Goal: Communication & Community: Answer question/provide support

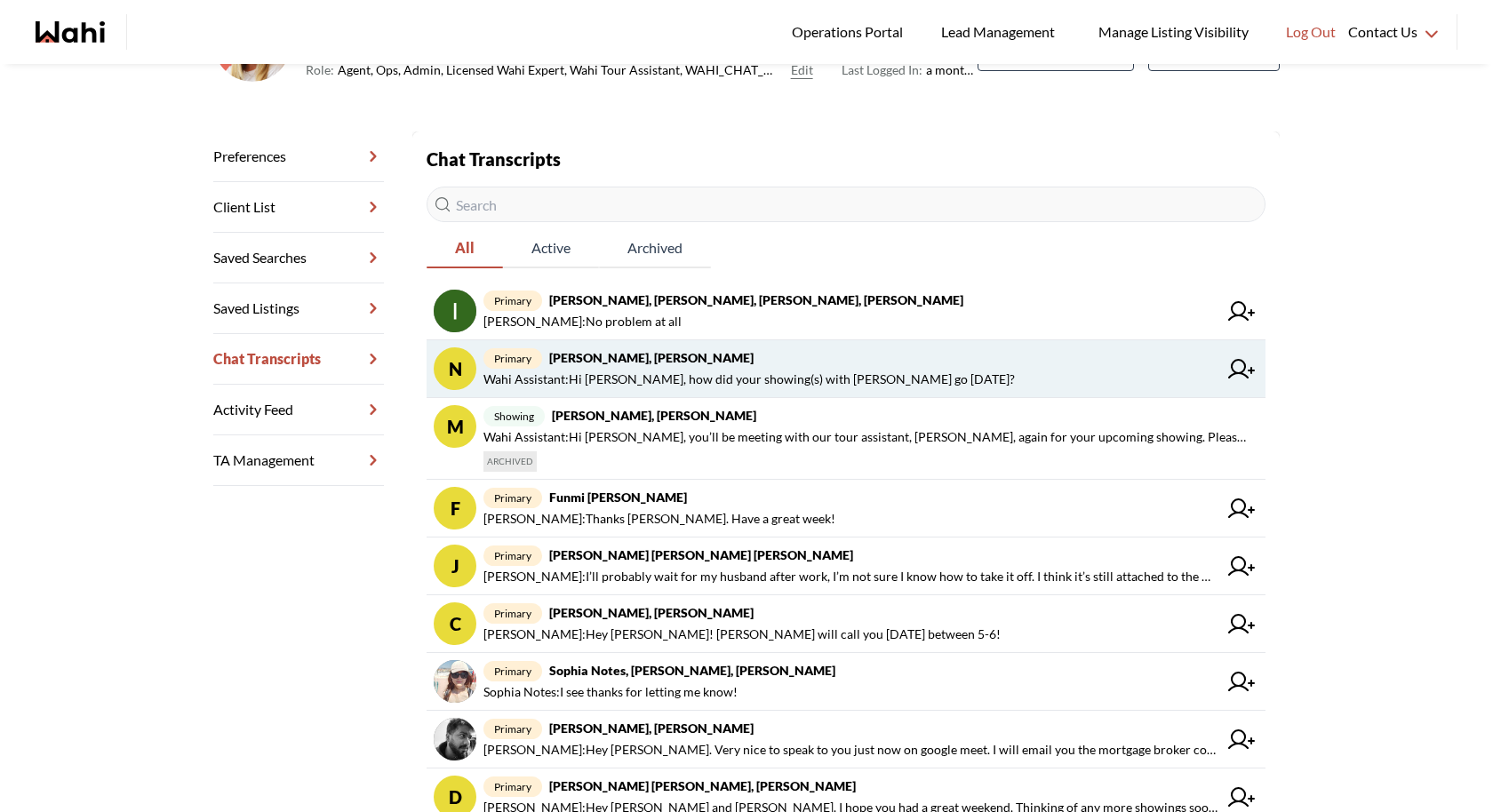
scroll to position [198, 0]
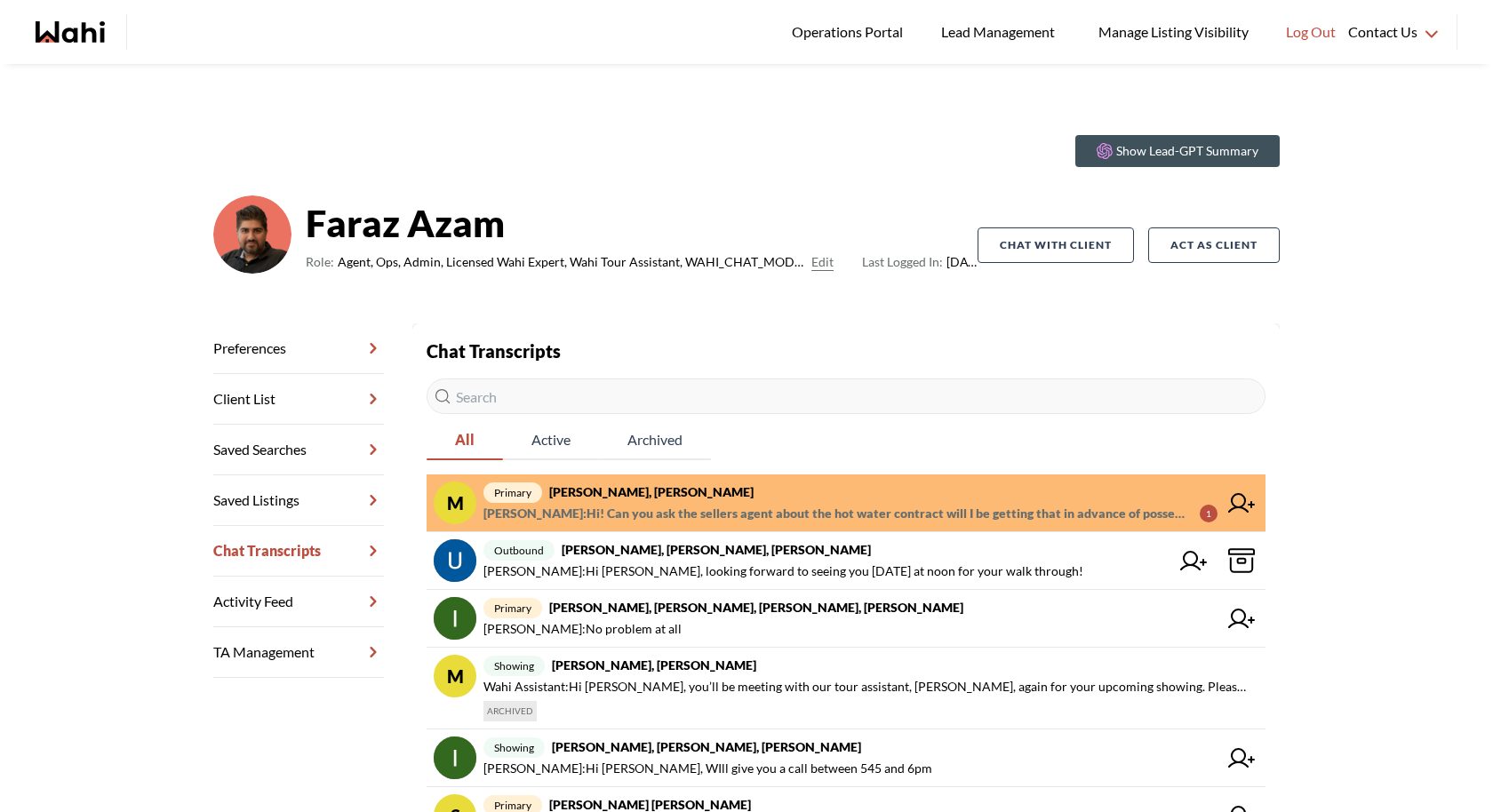
click at [664, 504] on span "Margaret Stewart : Hi! Can you ask the sellers agent about the hot water contra…" at bounding box center [834, 513] width 702 height 21
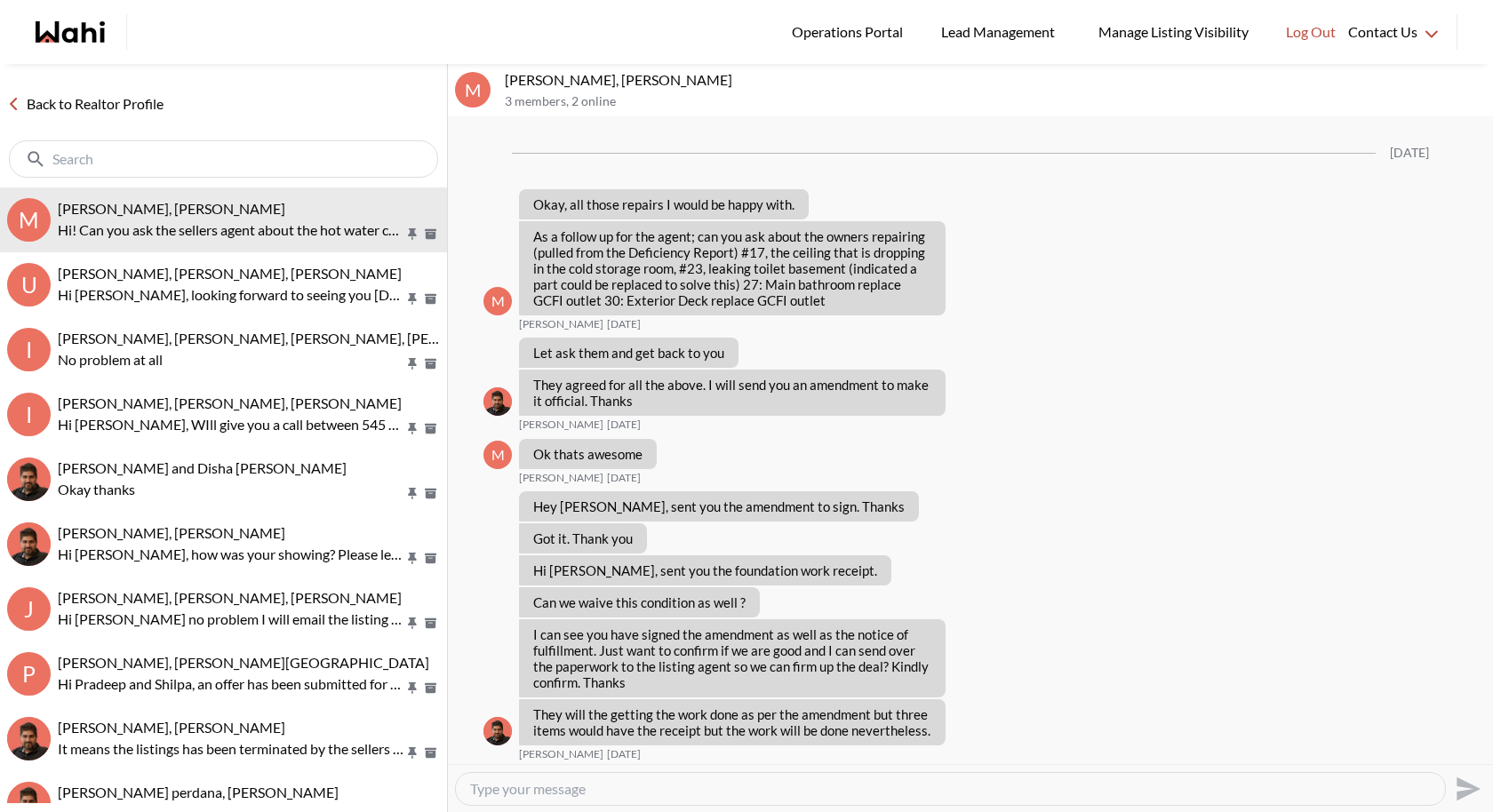
scroll to position [1321, 0]
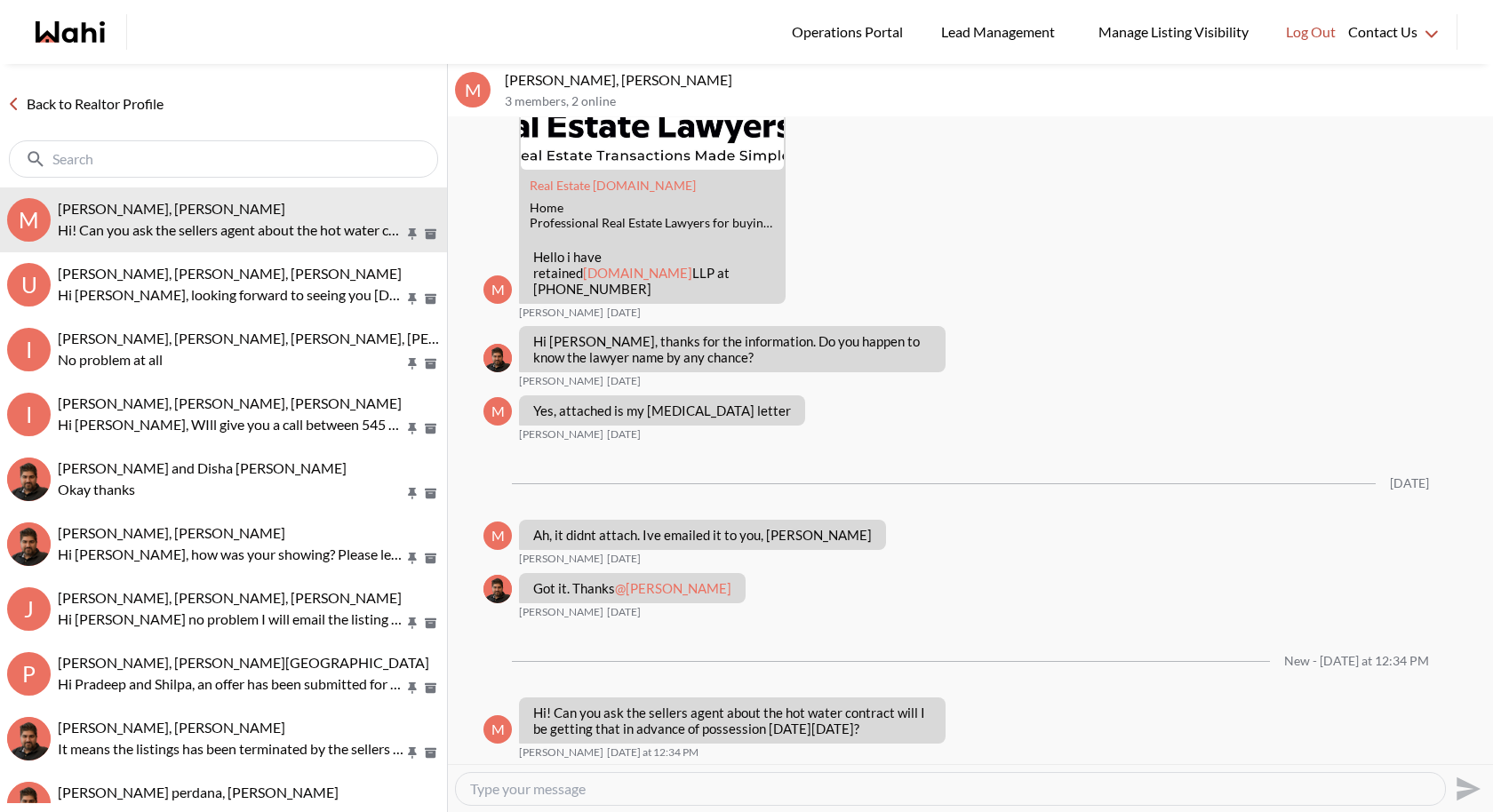
click at [632, 786] on textarea "Type your message" at bounding box center [950, 789] width 960 height 18
type textarea "Hi [PERSON_NAME], I will email the listing agent and will update you as soon as…"
click at [1463, 789] on icon "Send" at bounding box center [1466, 788] width 28 height 28
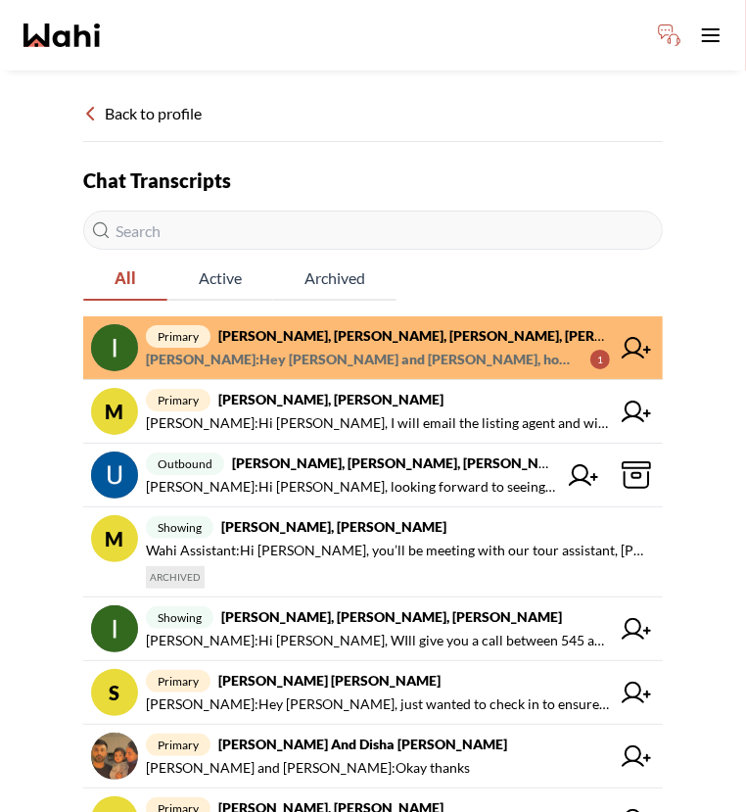
click at [456, 361] on span "Michelle Ryckman : Hey Irina and Kseniya, how is it coming along with the depos…" at bounding box center [360, 359] width 429 height 23
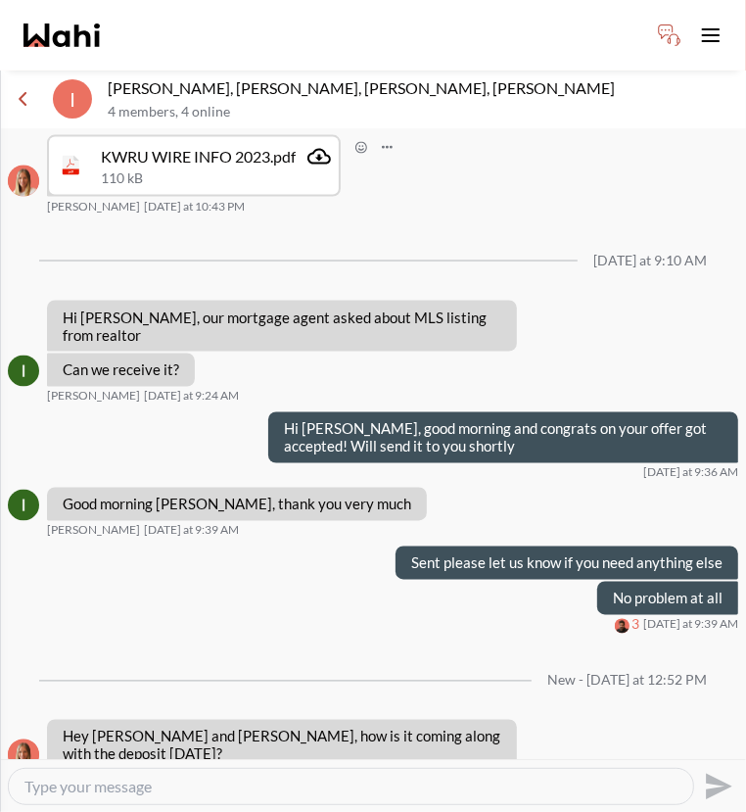
scroll to position [1518, 0]
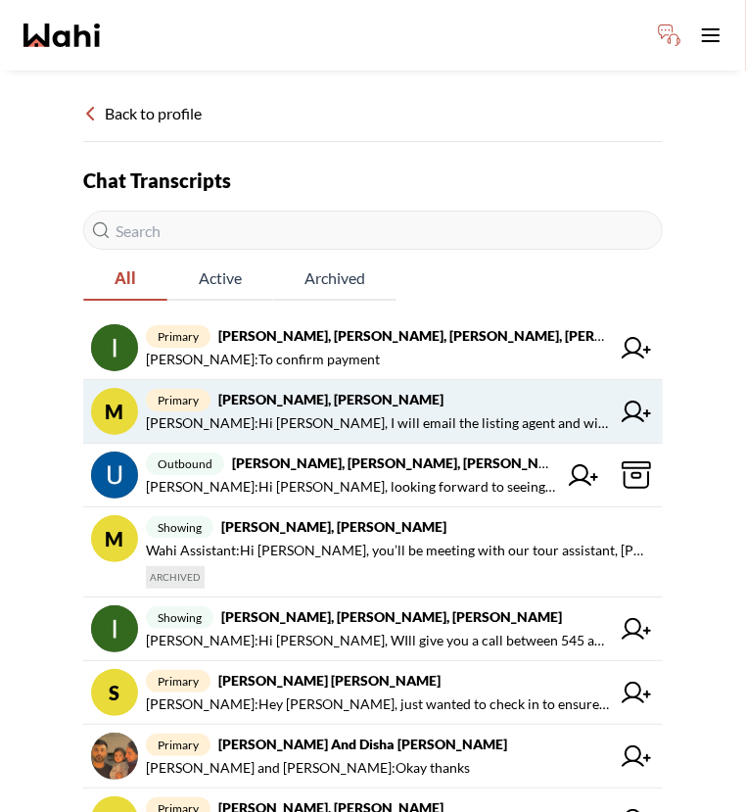
click at [431, 425] on span "[PERSON_NAME] : Hi [PERSON_NAME], I will email the listing agent and will updat…" at bounding box center [378, 422] width 464 height 23
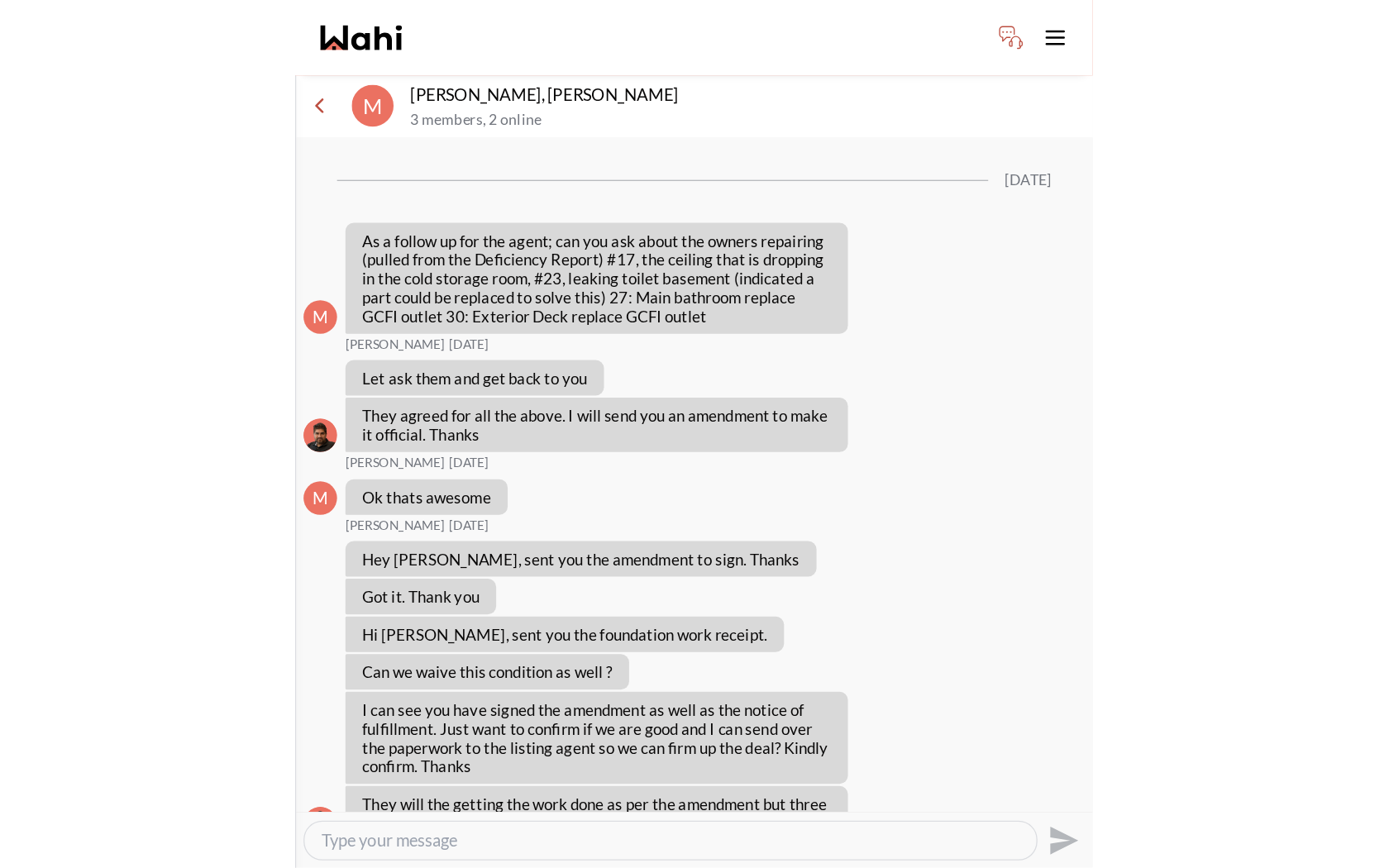
scroll to position [1335, 0]
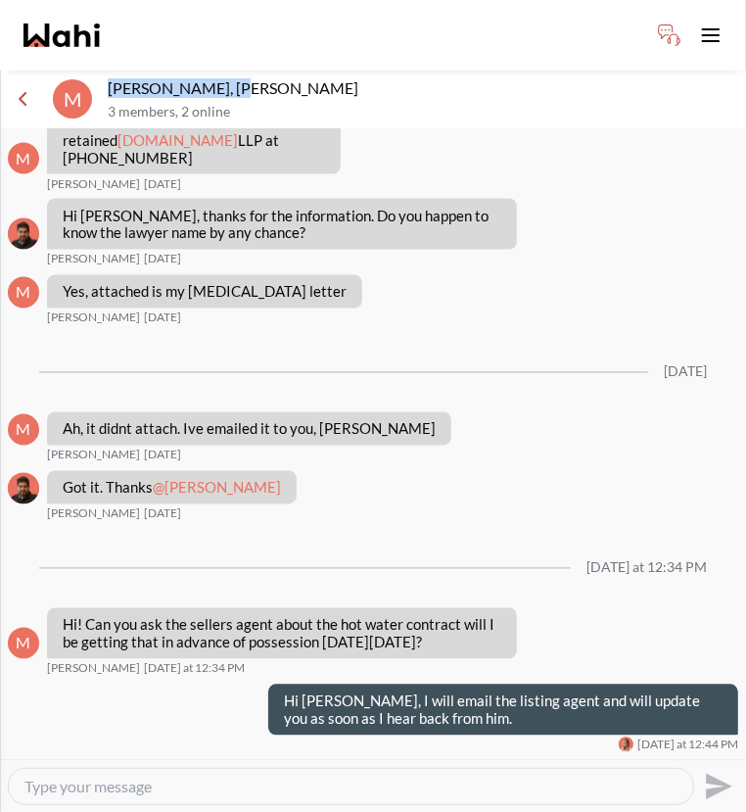
drag, startPoint x: 232, startPoint y: 84, endPoint x: 93, endPoint y: 87, distance: 139.0
click at [92, 89] on div "M Margaret Stewart, Faraz, Michelle 3 members , 2 online" at bounding box center [373, 99] width 746 height 59
copy div "Margaret Stewart,"
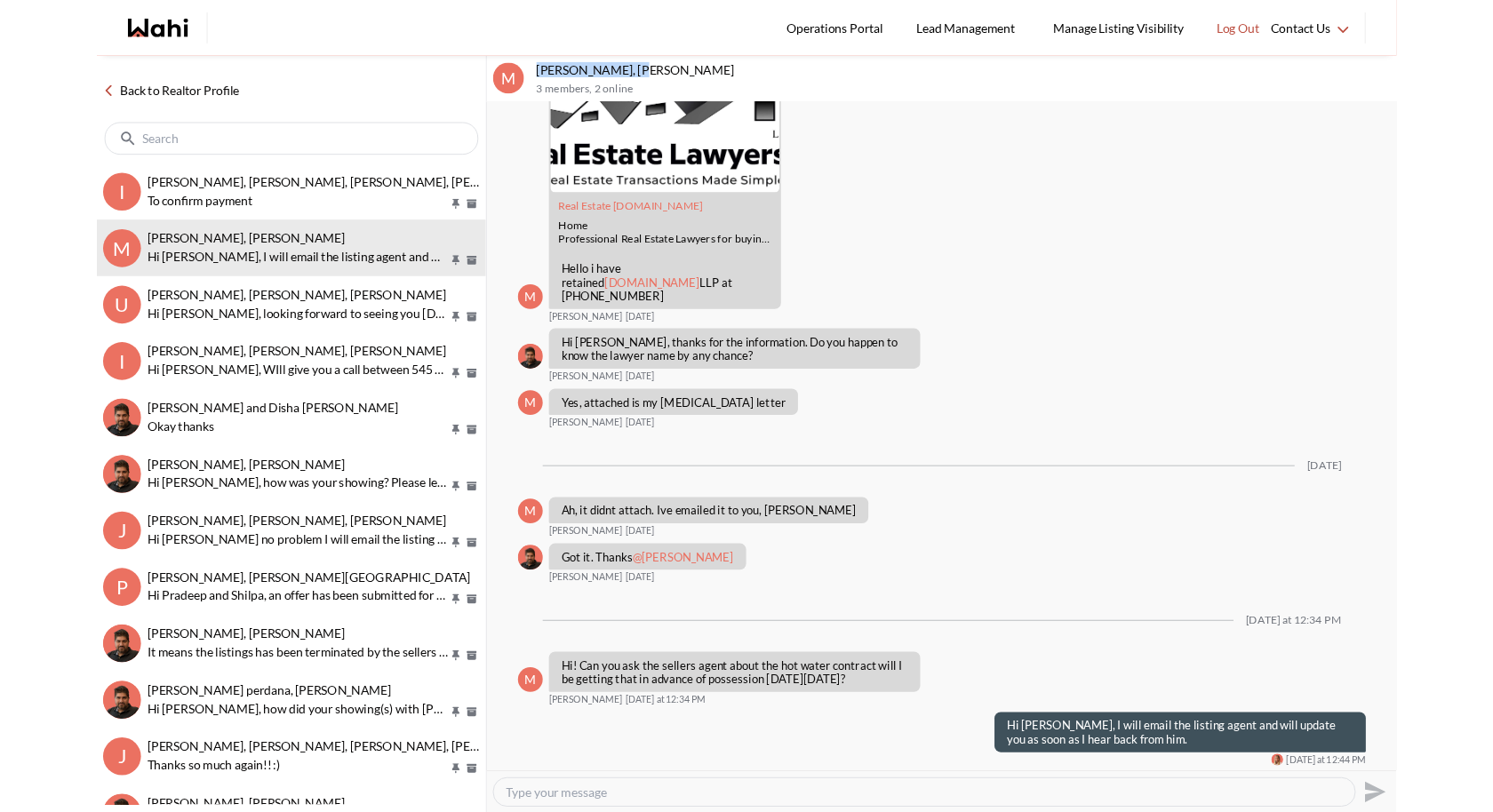
scroll to position [1358, 0]
